Goal: Task Accomplishment & Management: Manage account settings

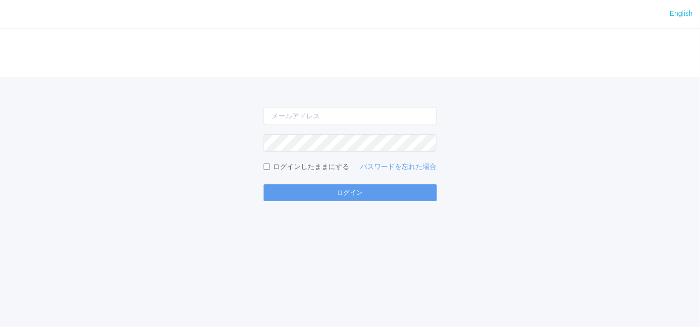
type input "[EMAIL_ADDRESS][DOMAIN_NAME]"
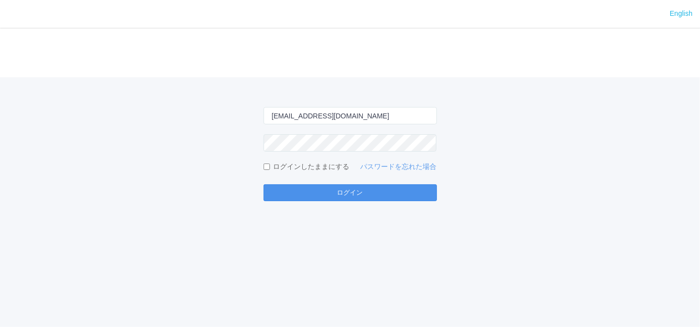
click at [314, 191] on button "ログイン" at bounding box center [349, 192] width 173 height 17
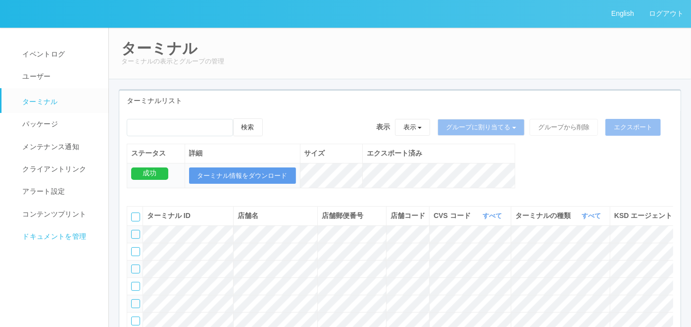
click at [40, 235] on span "ドキュメントを管理" at bounding box center [53, 236] width 66 height 8
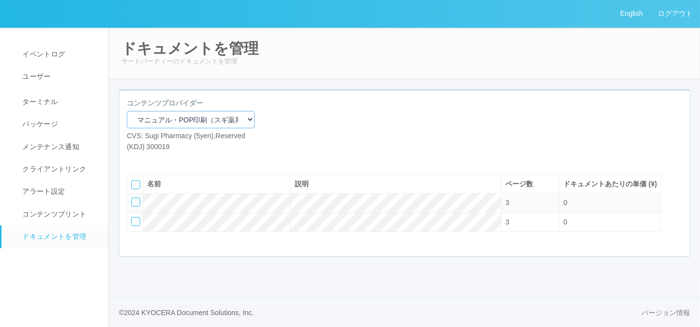
click at [175, 118] on select "マニュアル・POP印刷（スギ薬局） マニュアル・POP印刷（DY） マニュアル・POP印刷（共通） マニュアル・POP印刷（セコマ） マニュアル・POP印刷（…" at bounding box center [191, 119] width 128 height 17
select select "92e33cfa-a397-43d0-aeaa-8a96cbdf4d79"
click at [127, 111] on select "マニュアル・POP印刷（スギ薬局） マニュアル・POP印刷（DY） マニュアル・POP印刷（共通） マニュアル・POP印刷（セコマ） マニュアル・POP印刷（…" at bounding box center [191, 119] width 128 height 17
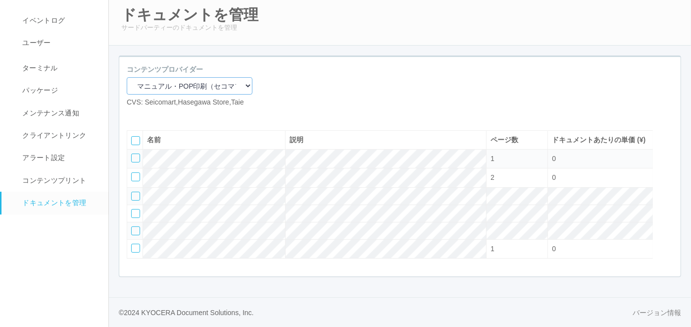
scroll to position [65, 0]
click at [136, 153] on div at bounding box center [135, 157] width 9 height 9
click at [164, 115] on icon at bounding box center [164, 115] width 0 height 0
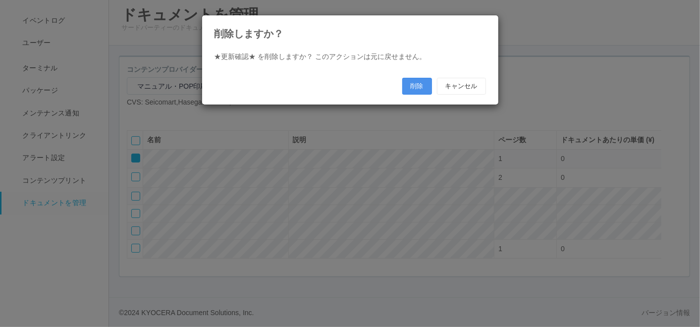
click at [410, 88] on button "削除" at bounding box center [417, 86] width 30 height 17
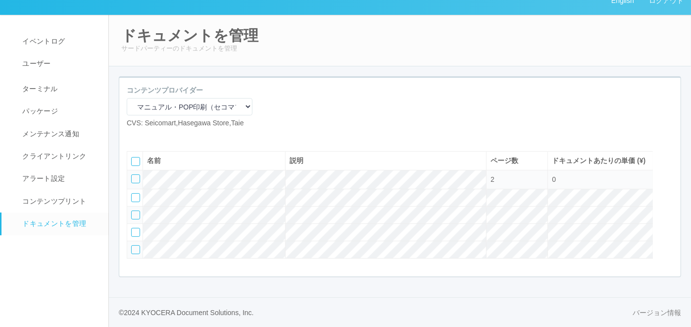
scroll to position [46, 0]
click at [136, 246] on div at bounding box center [135, 249] width 9 height 9
click at [671, 149] on div at bounding box center [668, 159] width 15 height 20
click at [130, 175] on td at bounding box center [135, 179] width 16 height 19
click at [132, 175] on icon at bounding box center [132, 175] width 0 height 0
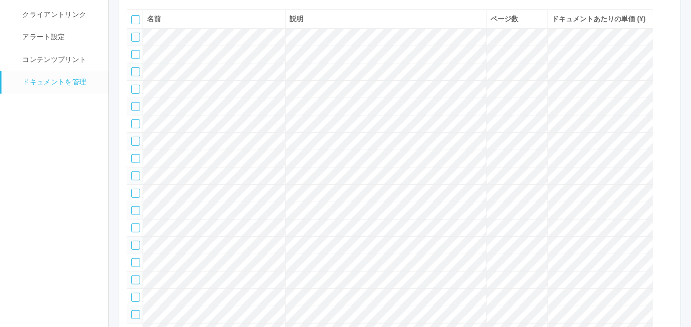
scroll to position [164, 0]
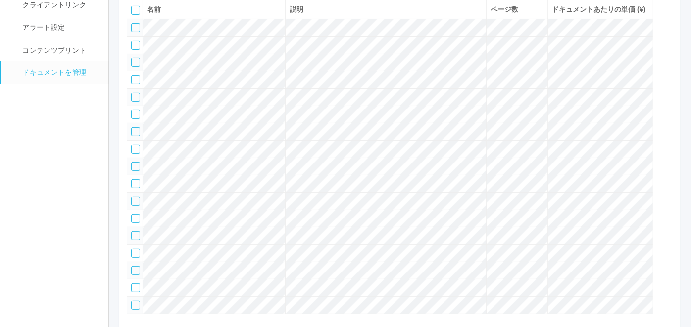
click at [133, 32] on div at bounding box center [135, 27] width 9 height 9
click at [136, 50] on div at bounding box center [135, 45] width 9 height 9
click at [133, 67] on div at bounding box center [135, 62] width 9 height 9
click at [133, 84] on div at bounding box center [135, 79] width 9 height 9
click at [133, 102] on div at bounding box center [135, 97] width 9 height 9
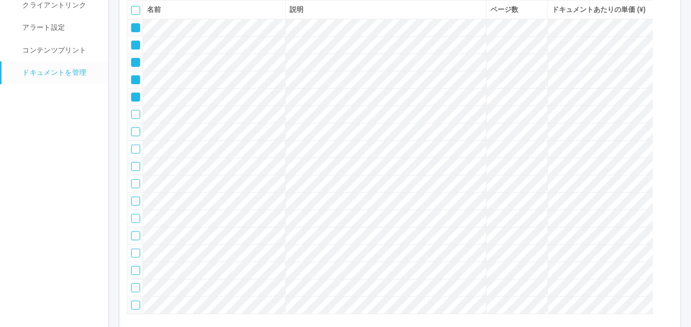
click at [133, 136] on div at bounding box center [135, 131] width 9 height 9
click at [133, 188] on div at bounding box center [135, 183] width 9 height 9
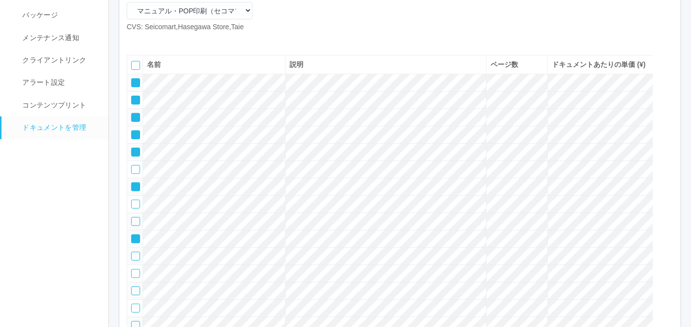
scroll to position [107, 0]
click at [164, 42] on icon at bounding box center [164, 42] width 0 height 0
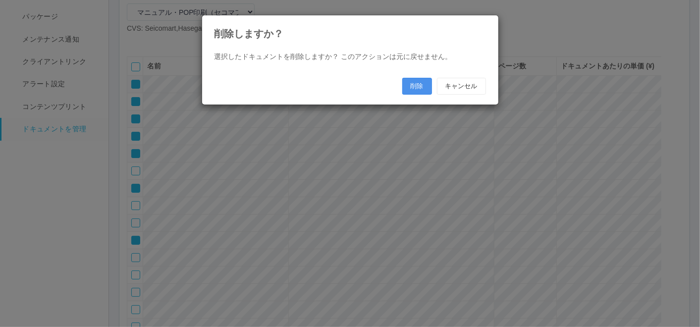
click at [417, 84] on button "削除" at bounding box center [417, 86] width 30 height 17
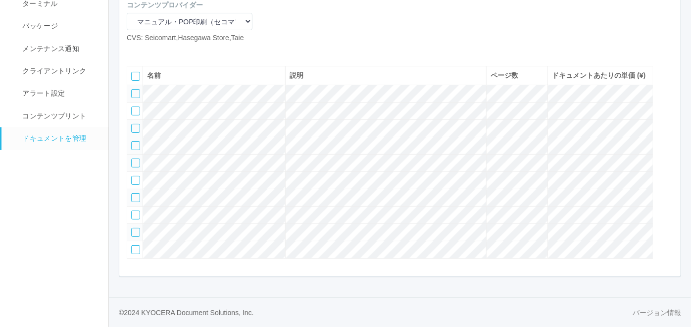
click at [137, 150] on div at bounding box center [135, 145] width 9 height 9
click at [135, 167] on div at bounding box center [135, 162] width 9 height 9
click at [133, 185] on div at bounding box center [135, 180] width 9 height 9
click at [136, 202] on div at bounding box center [135, 197] width 9 height 9
click at [672, 83] on div at bounding box center [668, 73] width 15 height 20
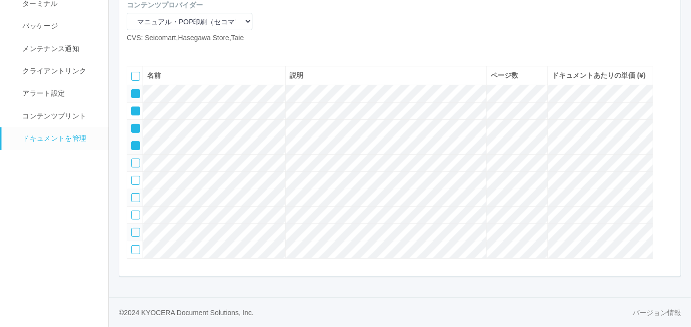
click at [132, 142] on icon at bounding box center [132, 142] width 0 height 0
click at [131, 137] on td at bounding box center [135, 128] width 16 height 17
click at [132, 125] on icon at bounding box center [132, 125] width 0 height 0
click at [132, 107] on icon at bounding box center [132, 107] width 0 height 0
click at [132, 90] on icon at bounding box center [132, 90] width 0 height 0
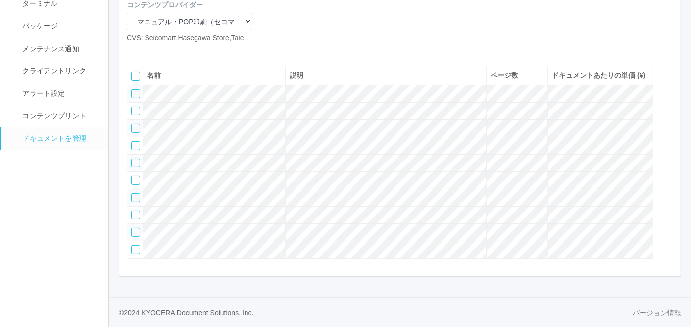
click at [137, 202] on div at bounding box center [135, 197] width 9 height 9
click at [134, 219] on div at bounding box center [135, 214] width 9 height 9
click at [132, 194] on icon at bounding box center [132, 194] width 0 height 0
click at [134, 237] on div at bounding box center [135, 232] width 9 height 9
click at [667, 103] on div at bounding box center [668, 93] width 15 height 20
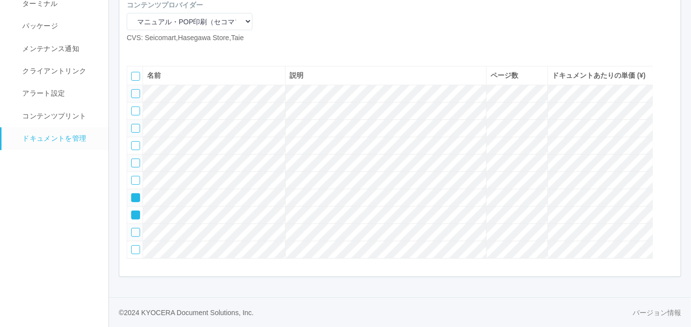
click at [667, 103] on div at bounding box center [668, 93] width 15 height 20
click at [132, 177] on icon at bounding box center [132, 177] width 0 height 0
click at [133, 202] on div at bounding box center [135, 197] width 9 height 9
click at [149, 51] on icon at bounding box center [149, 51] width 0 height 0
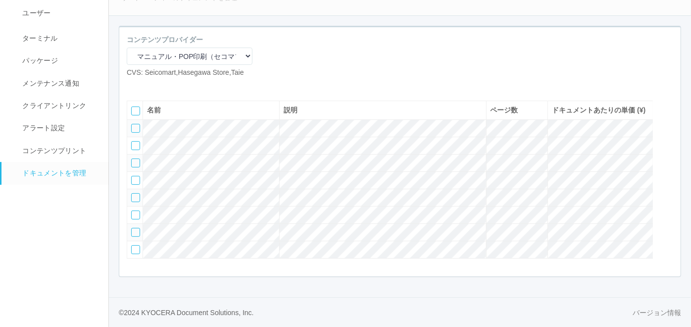
scroll to position [102, 0]
click at [137, 124] on div at bounding box center [135, 128] width 9 height 9
click at [136, 141] on div at bounding box center [135, 145] width 9 height 9
click at [133, 158] on div at bounding box center [135, 162] width 9 height 9
click at [132, 176] on div at bounding box center [135, 180] width 9 height 9
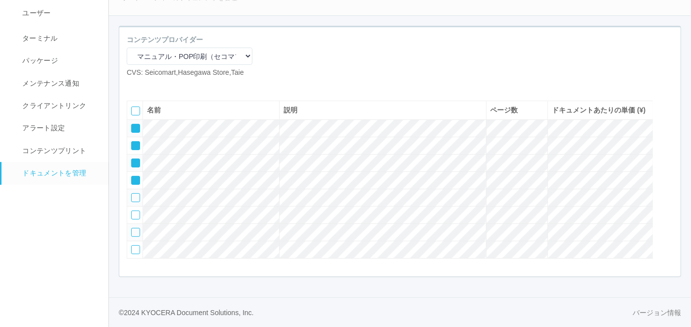
click at [164, 86] on icon at bounding box center [164, 86] width 0 height 0
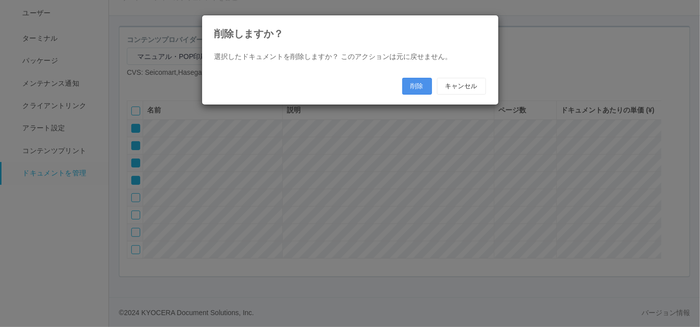
click at [410, 84] on button "削除" at bounding box center [417, 86] width 30 height 17
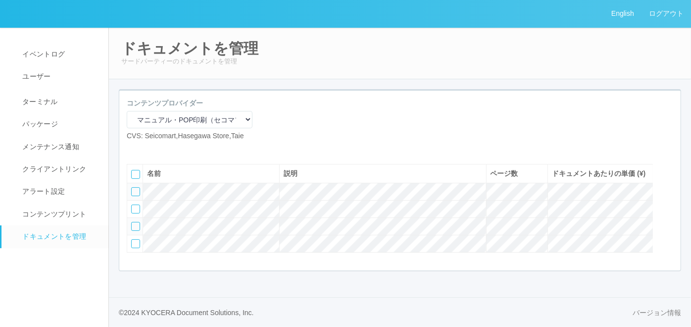
scroll to position [27, 0]
click at [149, 149] on icon at bounding box center [149, 149] width 0 height 0
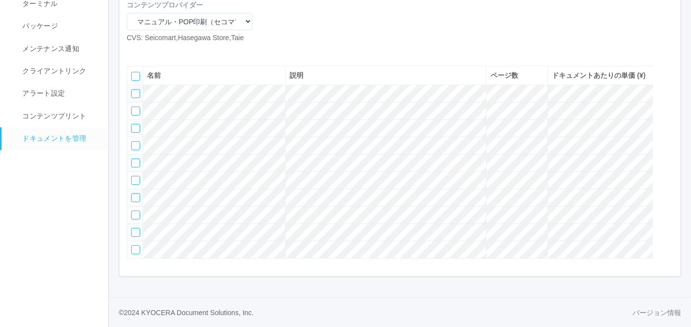
scroll to position [140, 0]
click at [135, 89] on div at bounding box center [135, 93] width 9 height 9
click at [133, 106] on div at bounding box center [135, 110] width 9 height 9
click at [137, 124] on div at bounding box center [135, 128] width 9 height 9
click at [133, 141] on div at bounding box center [135, 145] width 9 height 9
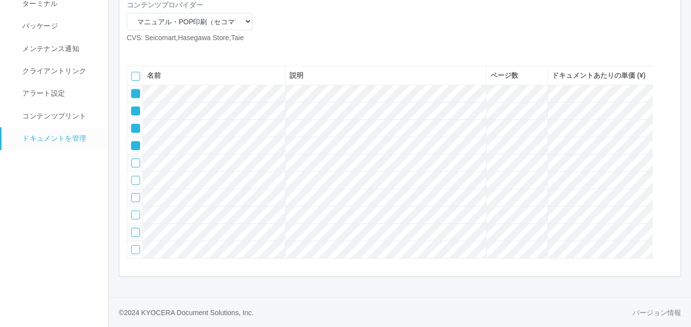
click at [134, 158] on div at bounding box center [135, 162] width 9 height 9
click at [164, 51] on icon at bounding box center [164, 51] width 0 height 0
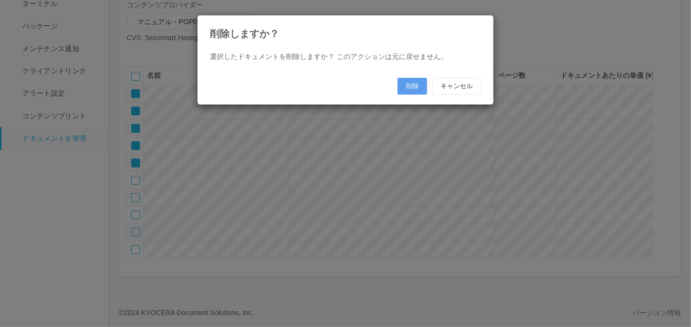
scroll to position [130, 0]
click at [411, 89] on button "削除" at bounding box center [417, 86] width 30 height 17
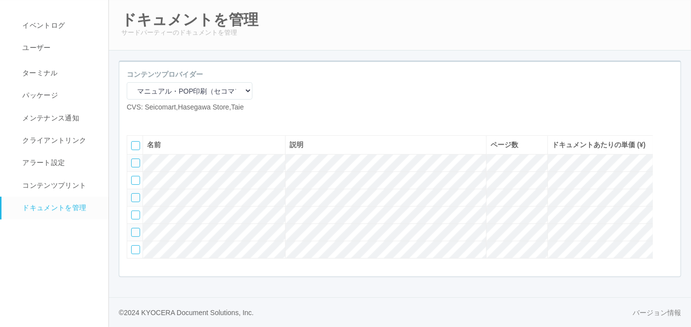
scroll to position [46, 0]
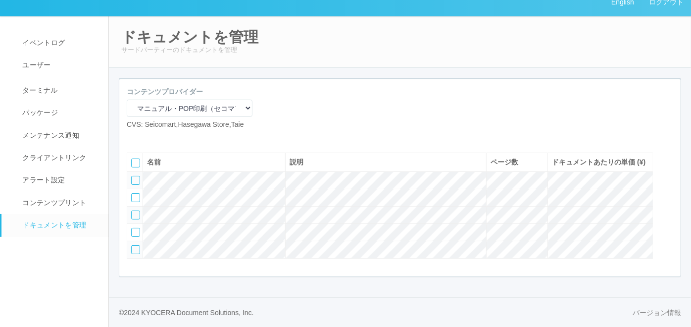
click at [149, 138] on icon at bounding box center [149, 138] width 0 height 0
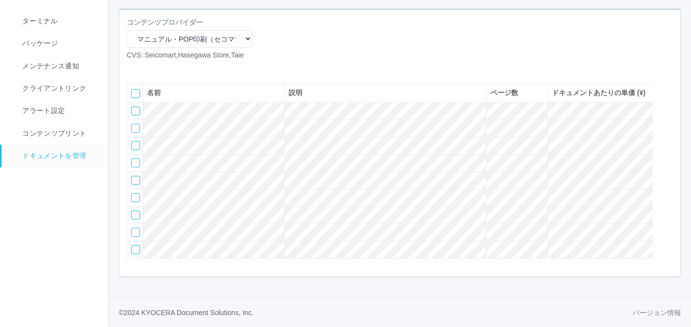
scroll to position [121, 0]
click at [137, 106] on div at bounding box center [135, 110] width 9 height 9
click at [137, 124] on div at bounding box center [135, 128] width 9 height 9
click at [132, 141] on div at bounding box center [135, 145] width 9 height 9
click at [164, 68] on icon at bounding box center [164, 68] width 0 height 0
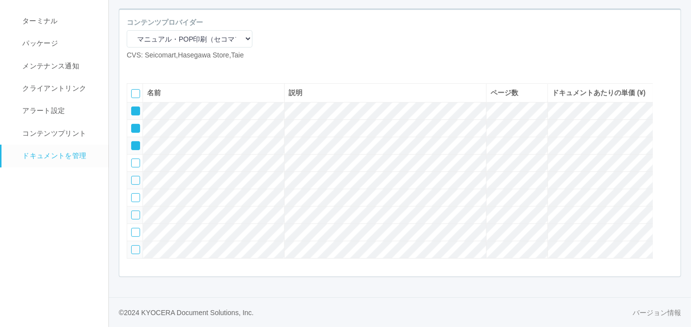
scroll to position [111, 0]
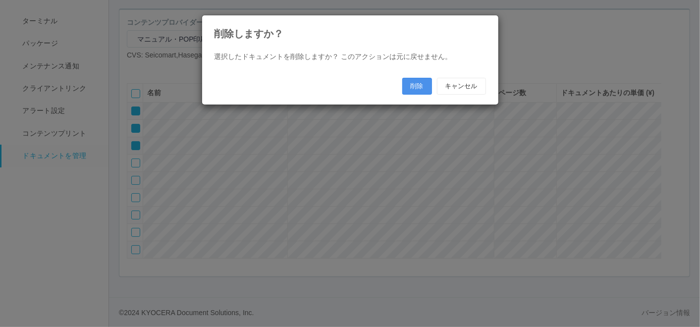
click at [409, 83] on button "削除" at bounding box center [417, 86] width 30 height 17
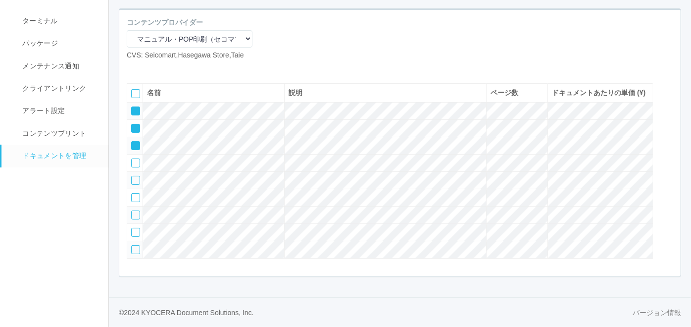
scroll to position [65, 0]
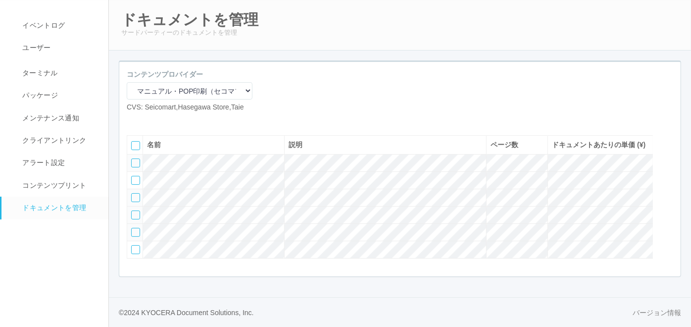
click at [132, 211] on div at bounding box center [135, 214] width 9 height 9
click at [134, 233] on div at bounding box center [135, 232] width 9 height 9
click at [136, 251] on div at bounding box center [135, 249] width 9 height 9
click at [662, 136] on div at bounding box center [668, 143] width 15 height 20
click at [132, 159] on icon at bounding box center [132, 159] width 0 height 0
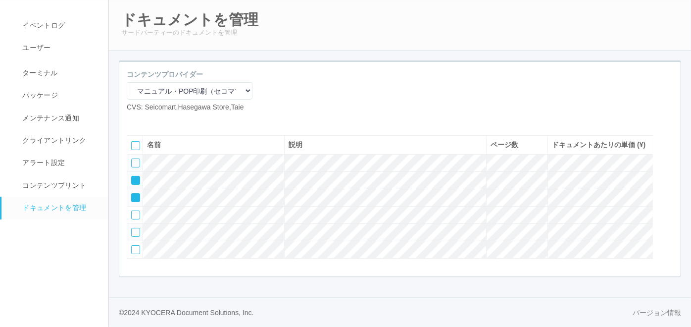
click at [132, 177] on icon at bounding box center [132, 177] width 0 height 0
click at [132, 194] on icon at bounding box center [132, 194] width 0 height 0
click at [149, 120] on icon at bounding box center [149, 120] width 0 height 0
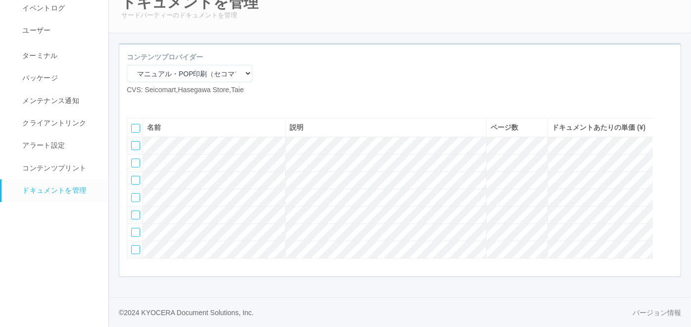
scroll to position [84, 0]
click at [137, 158] on div at bounding box center [135, 162] width 9 height 9
click at [134, 176] on div at bounding box center [135, 180] width 9 height 9
click at [133, 193] on div at bounding box center [135, 197] width 9 height 9
click at [164, 103] on icon at bounding box center [164, 103] width 0 height 0
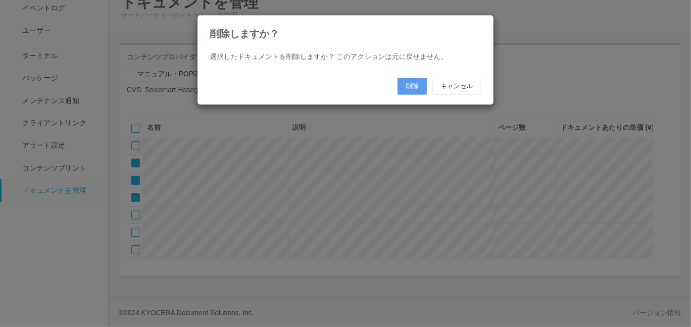
scroll to position [73, 0]
click at [427, 84] on button "削除" at bounding box center [417, 86] width 30 height 17
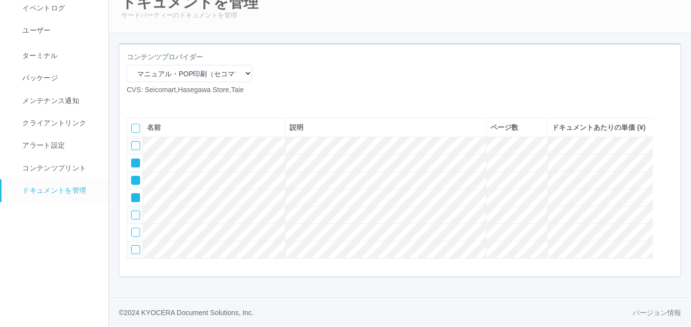
scroll to position [27, 0]
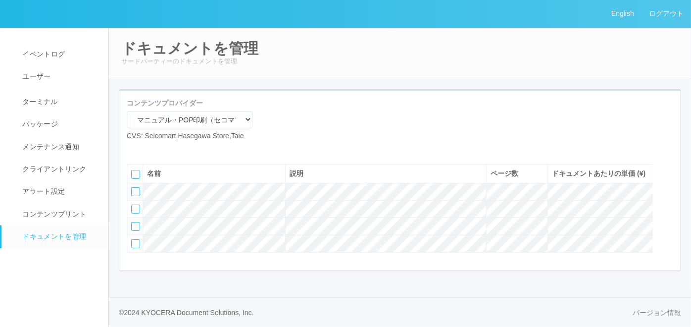
click at [149, 149] on icon at bounding box center [149, 149] width 0 height 0
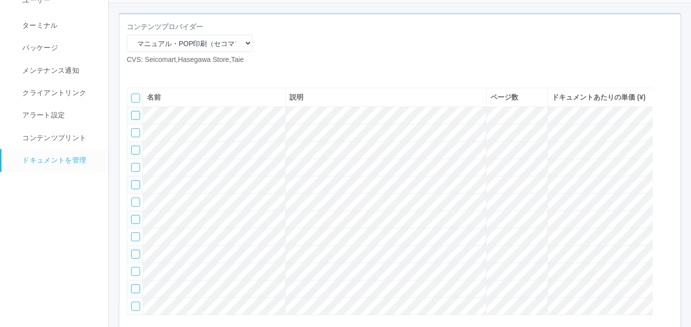
scroll to position [68, 0]
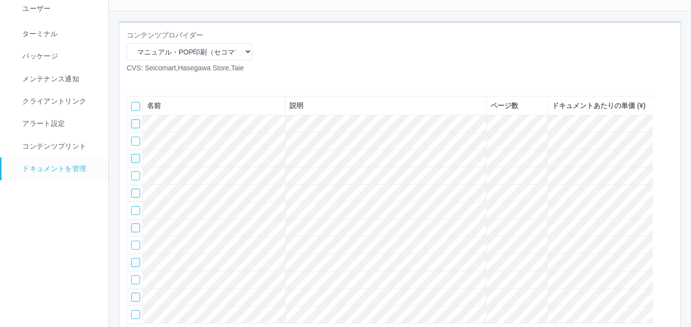
click at [134, 128] on div at bounding box center [135, 123] width 9 height 9
click at [134, 146] on div at bounding box center [135, 141] width 9 height 9
click at [140, 167] on td at bounding box center [135, 158] width 16 height 17
click at [135, 163] on div at bounding box center [135, 158] width 9 height 9
click at [134, 180] on div at bounding box center [135, 175] width 9 height 9
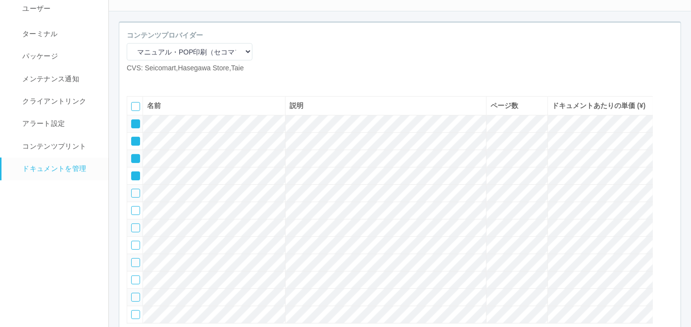
click at [136, 198] on div at bounding box center [135, 193] width 9 height 9
click at [135, 215] on div at bounding box center [135, 210] width 9 height 9
click at [139, 232] on div at bounding box center [135, 227] width 9 height 9
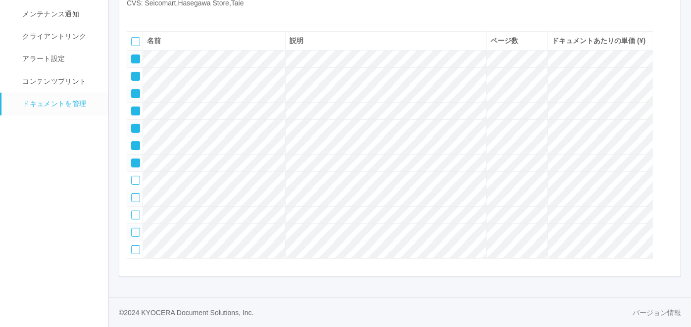
scroll to position [123, 0]
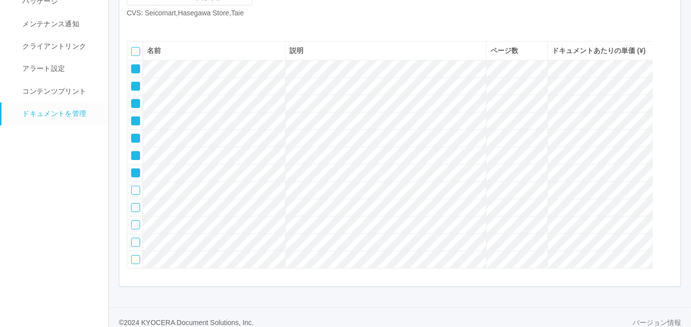
click at [164, 26] on icon at bounding box center [164, 26] width 0 height 0
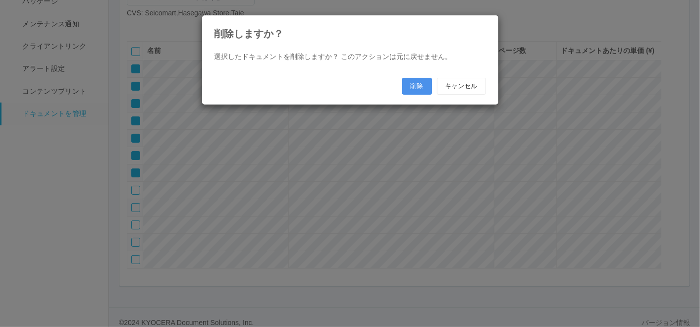
click at [421, 79] on button "削除" at bounding box center [417, 86] width 30 height 17
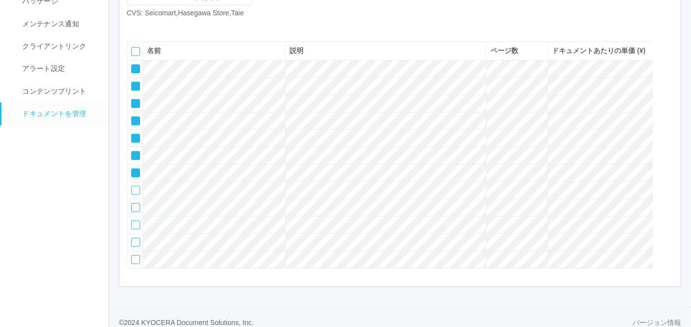
scroll to position [46, 0]
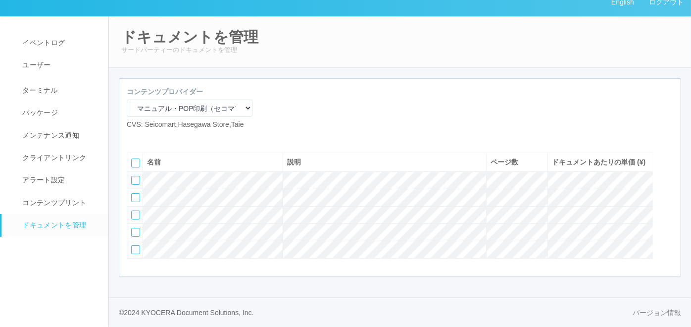
click at [149, 138] on icon at bounding box center [149, 138] width 0 height 0
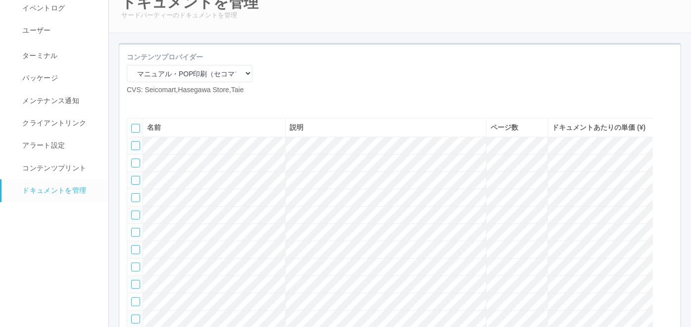
scroll to position [123, 0]
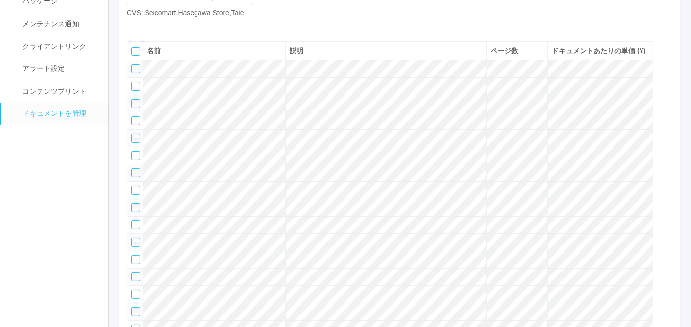
click at [149, 26] on icon at bounding box center [149, 26] width 0 height 0
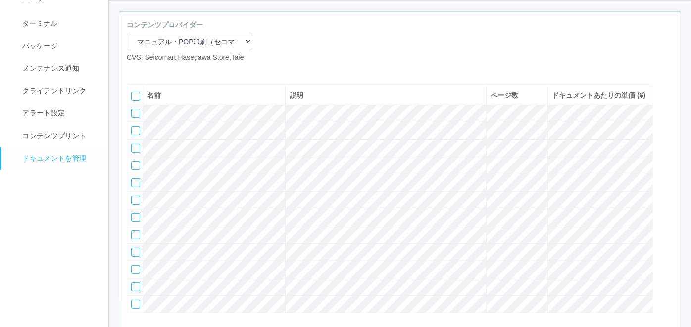
scroll to position [68, 0]
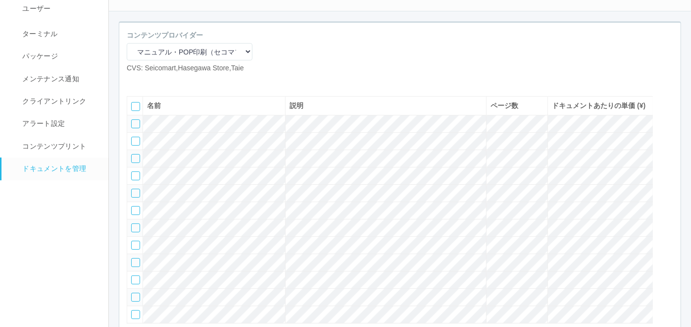
click at [133, 128] on div at bounding box center [135, 123] width 9 height 9
click at [133, 146] on div at bounding box center [135, 141] width 9 height 9
click at [134, 163] on div at bounding box center [135, 158] width 9 height 9
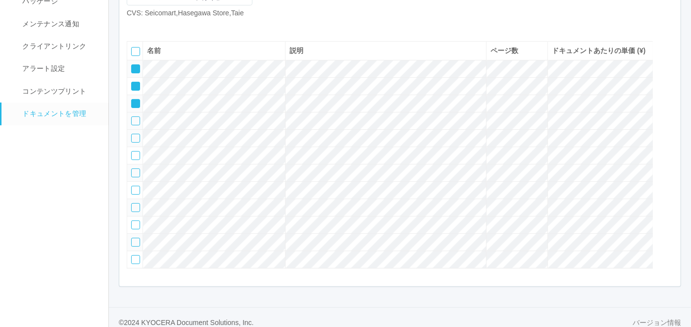
click at [133, 125] on div at bounding box center [135, 120] width 9 height 9
click at [134, 143] on div at bounding box center [135, 138] width 9 height 9
click at [131, 160] on div at bounding box center [135, 155] width 9 height 9
drag, startPoint x: 133, startPoint y: 208, endPoint x: 133, endPoint y: 213, distance: 5.0
click at [133, 177] on div at bounding box center [135, 172] width 9 height 9
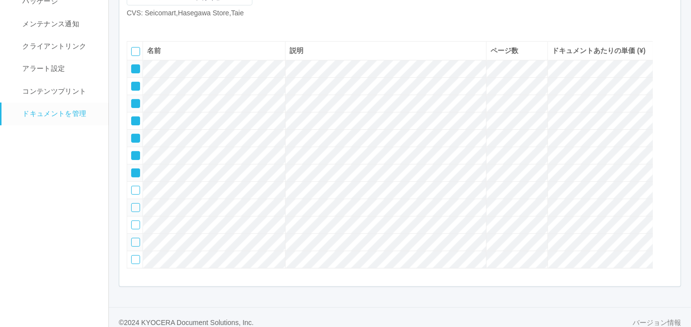
click at [164, 26] on icon at bounding box center [164, 26] width 0 height 0
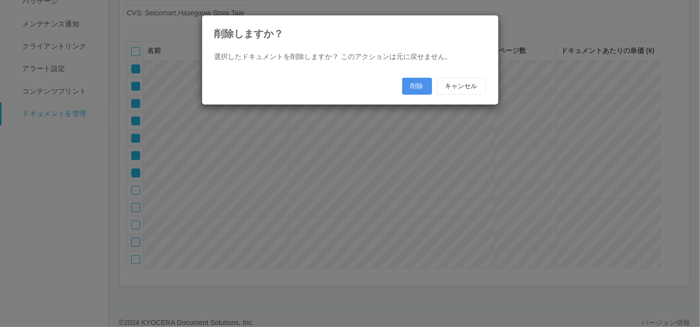
click at [414, 90] on button "削除" at bounding box center [417, 86] width 30 height 17
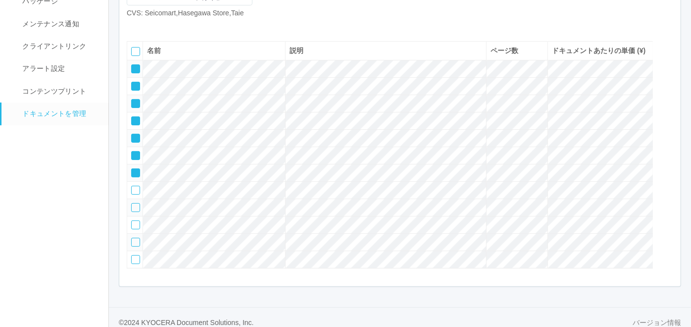
scroll to position [46, 0]
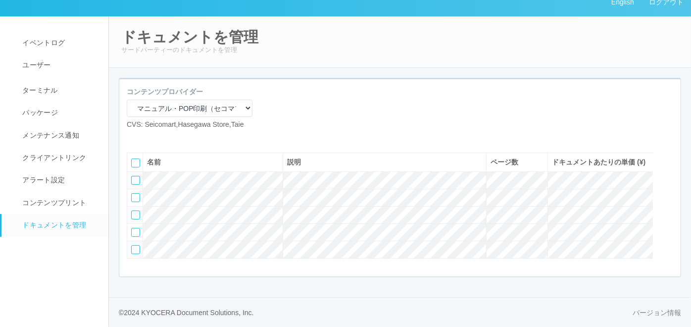
click at [149, 138] on icon at bounding box center [149, 138] width 0 height 0
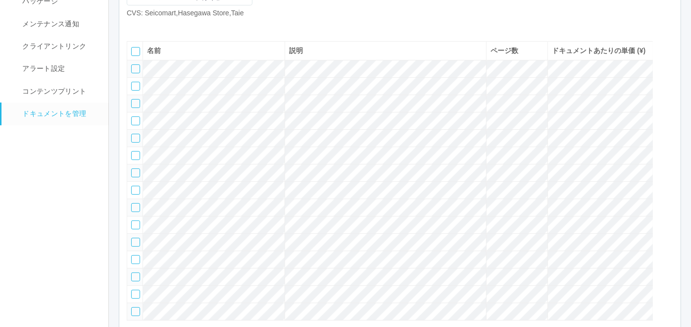
click at [149, 26] on icon at bounding box center [149, 26] width 0 height 0
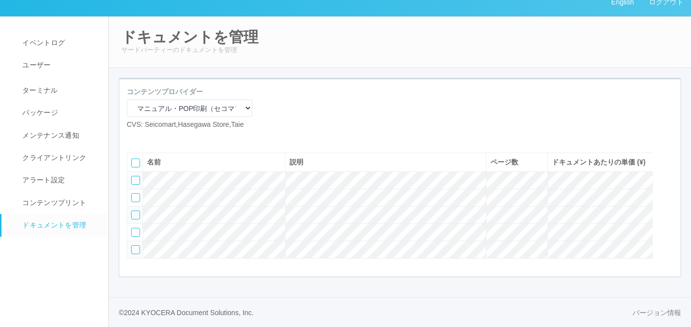
scroll to position [0, 0]
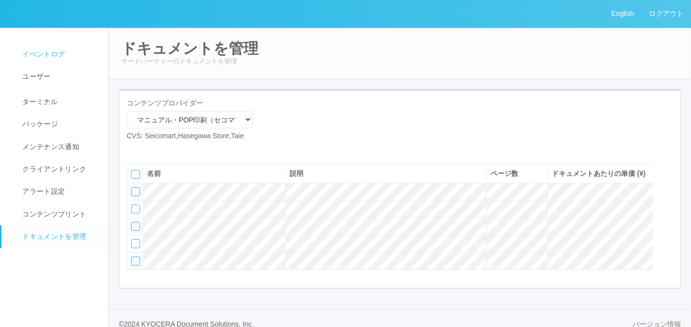
click at [52, 52] on span "イベントログ" at bounding box center [42, 54] width 45 height 8
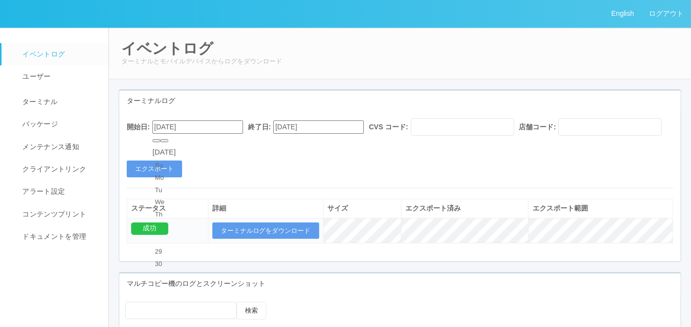
click at [199, 123] on input "[DATE]" at bounding box center [198, 126] width 91 height 13
click at [168, 142] on button "button" at bounding box center [164, 140] width 8 height 3
click at [162, 148] on div "[DATE]" at bounding box center [164, 152] width 23 height 11
click at [159, 142] on button "button" at bounding box center [157, 140] width 8 height 3
click at [168, 142] on button "button" at bounding box center [164, 140] width 8 height 3
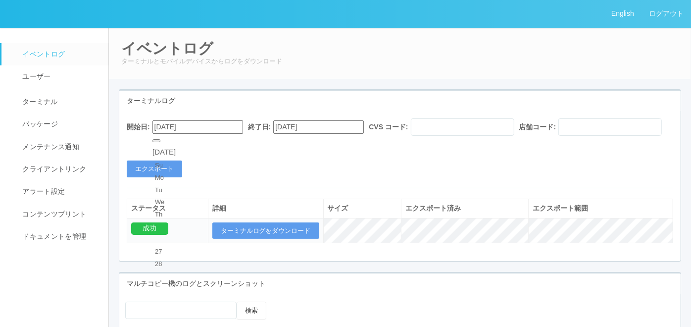
type input "[DATE]"
click at [344, 175] on div "開始日: [DATE] 終了日: [DATE] CVS コード: 店舗コード: エクスポート" at bounding box center [399, 147] width 561 height 59
click at [308, 141] on div "開始日: [DATE] 終了日: [DATE] CVS コード: 店舗コード:" at bounding box center [400, 129] width 547 height 22
click at [162, 177] on button "エクスポート" at bounding box center [154, 168] width 55 height 17
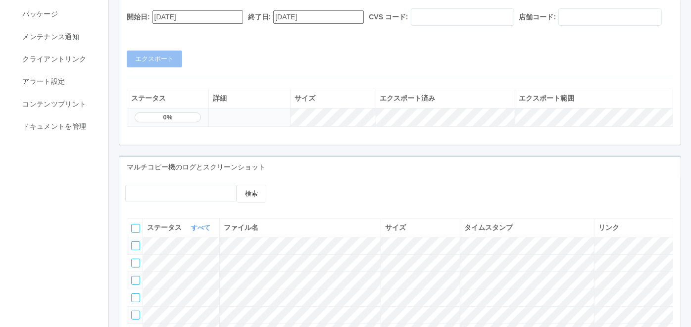
scroll to position [55, 0]
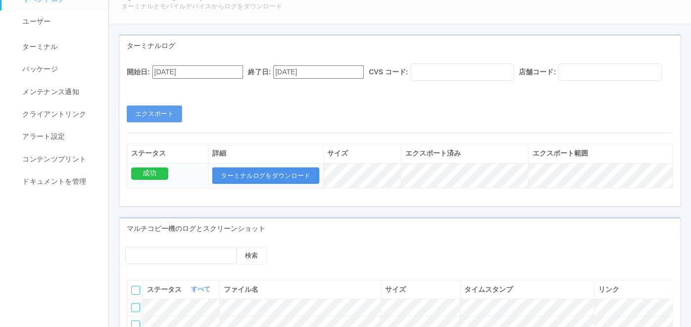
click at [273, 184] on button "ターミナルログをダウンロード" at bounding box center [265, 175] width 107 height 17
click at [51, 188] on link "ドキュメントを管理" at bounding box center [59, 181] width 116 height 22
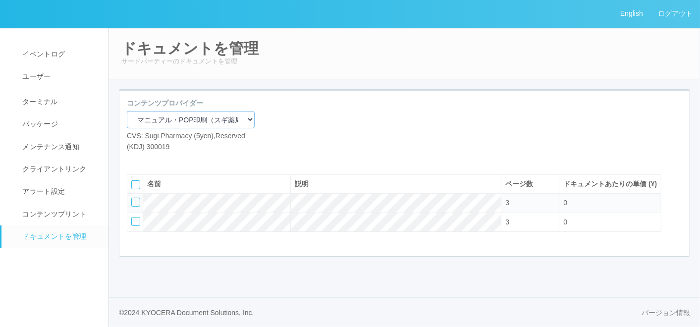
click at [208, 122] on select "マニュアル・POP印刷（スギ薬局） マニュアル・POP印刷（DY） マニュアル・POP印刷（共通） マニュアル・POP印刷（セコマ） マニュアル・POP印刷（…" at bounding box center [191, 119] width 128 height 17
select select "92e33cfa-a397-43d0-aeaa-8a96cbdf4d79"
click at [127, 111] on select "マニュアル・POP印刷（スギ薬局） マニュアル・POP印刷（DY） マニュアル・POP印刷（共通） マニュアル・POP印刷（セコマ） マニュアル・POP印刷（…" at bounding box center [191, 119] width 128 height 17
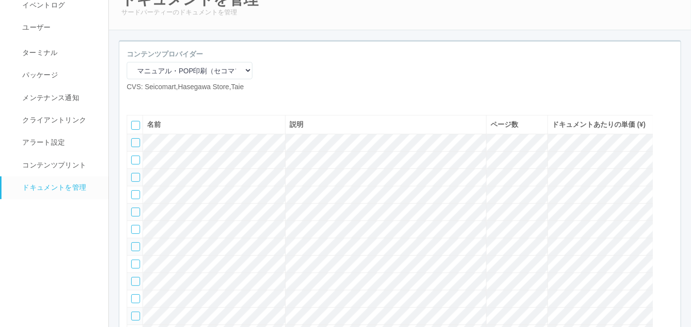
scroll to position [110, 0]
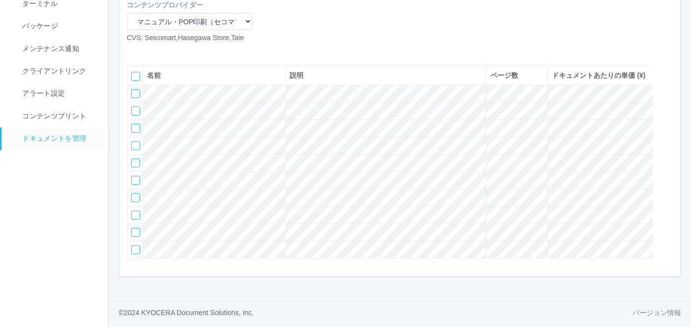
click at [149, 51] on icon at bounding box center [149, 51] width 0 height 0
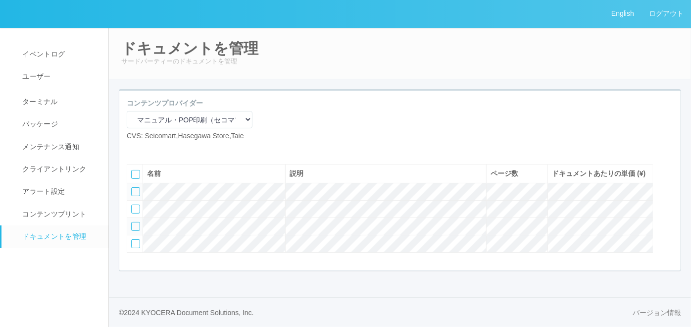
scroll to position [27, 0]
click at [149, 149] on icon at bounding box center [149, 149] width 0 height 0
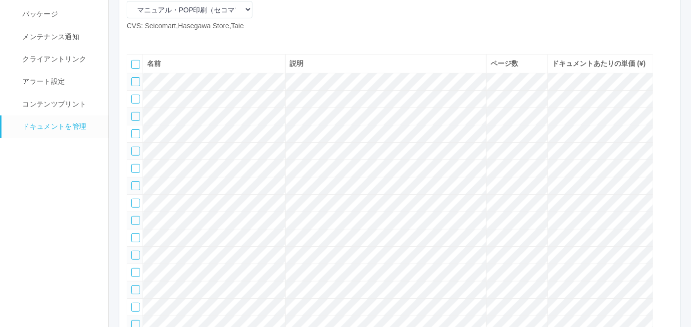
scroll to position [46, 0]
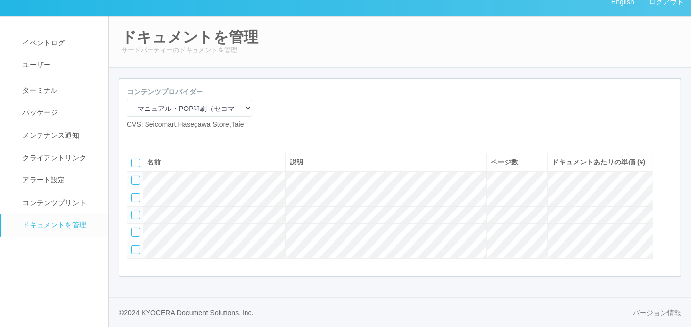
click at [149, 138] on icon at bounding box center [149, 138] width 0 height 0
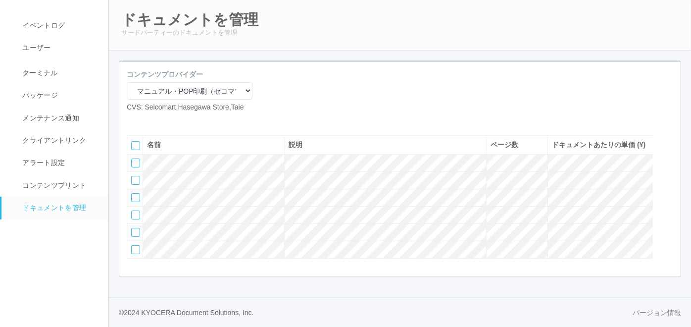
scroll to position [65, 0]
click at [149, 120] on icon at bounding box center [149, 120] width 0 height 0
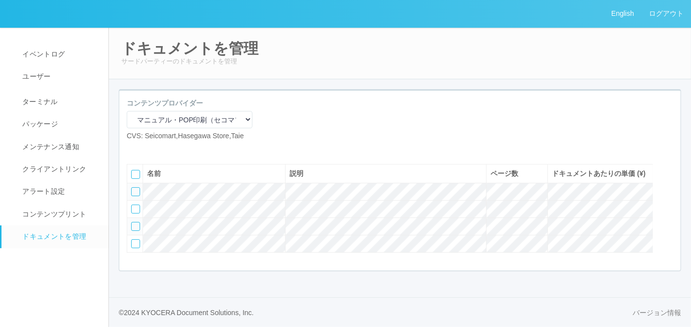
scroll to position [27, 0]
click at [149, 149] on icon at bounding box center [149, 149] width 0 height 0
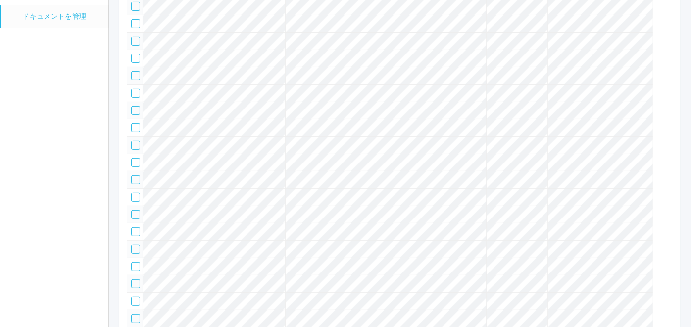
scroll to position [46, 0]
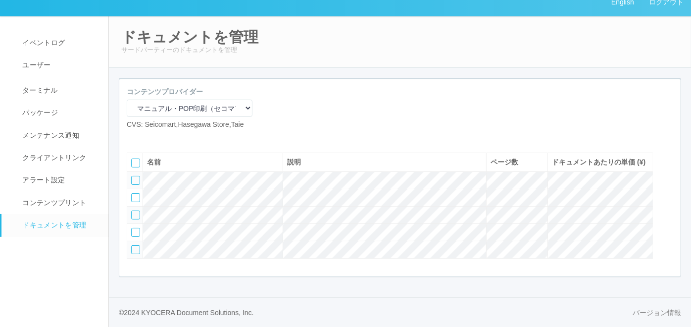
click at [149, 138] on icon at bounding box center [149, 138] width 0 height 0
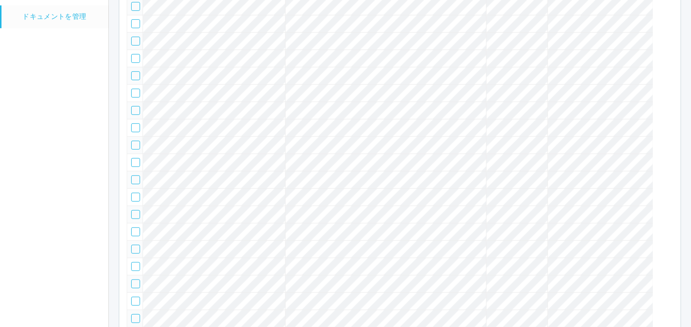
scroll to position [0, 0]
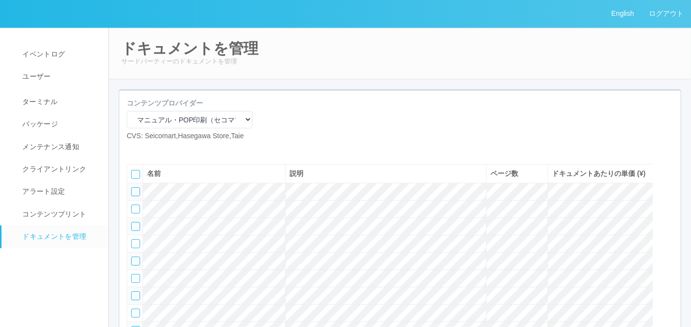
click at [149, 149] on icon at bounding box center [149, 149] width 0 height 0
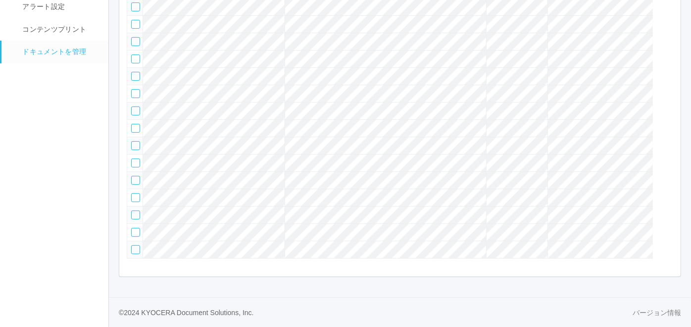
scroll to position [46, 0]
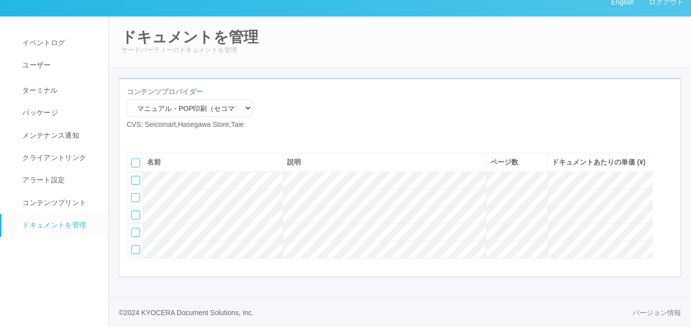
click at [149, 138] on icon at bounding box center [149, 138] width 0 height 0
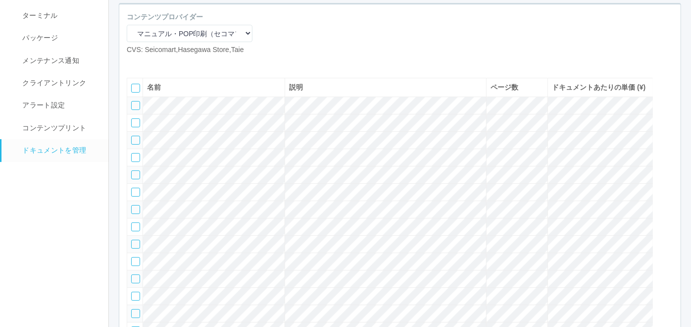
scroll to position [0, 0]
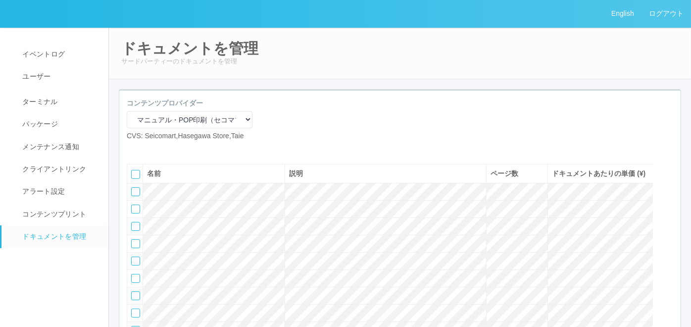
click at [149, 149] on icon at bounding box center [149, 149] width 0 height 0
